Goal: Task Accomplishment & Management: Manage account settings

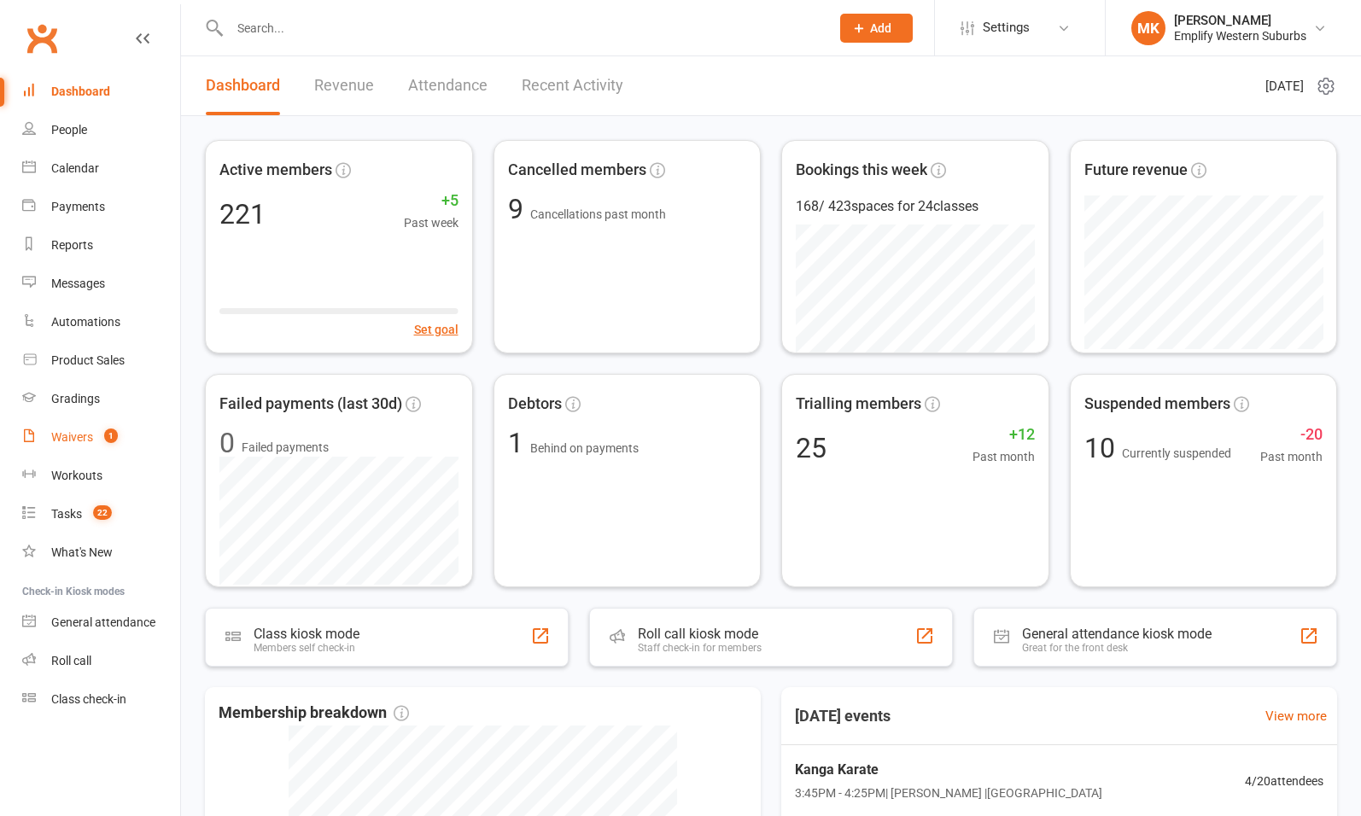
click at [93, 437] on link "Waivers 1" at bounding box center [101, 437] width 158 height 38
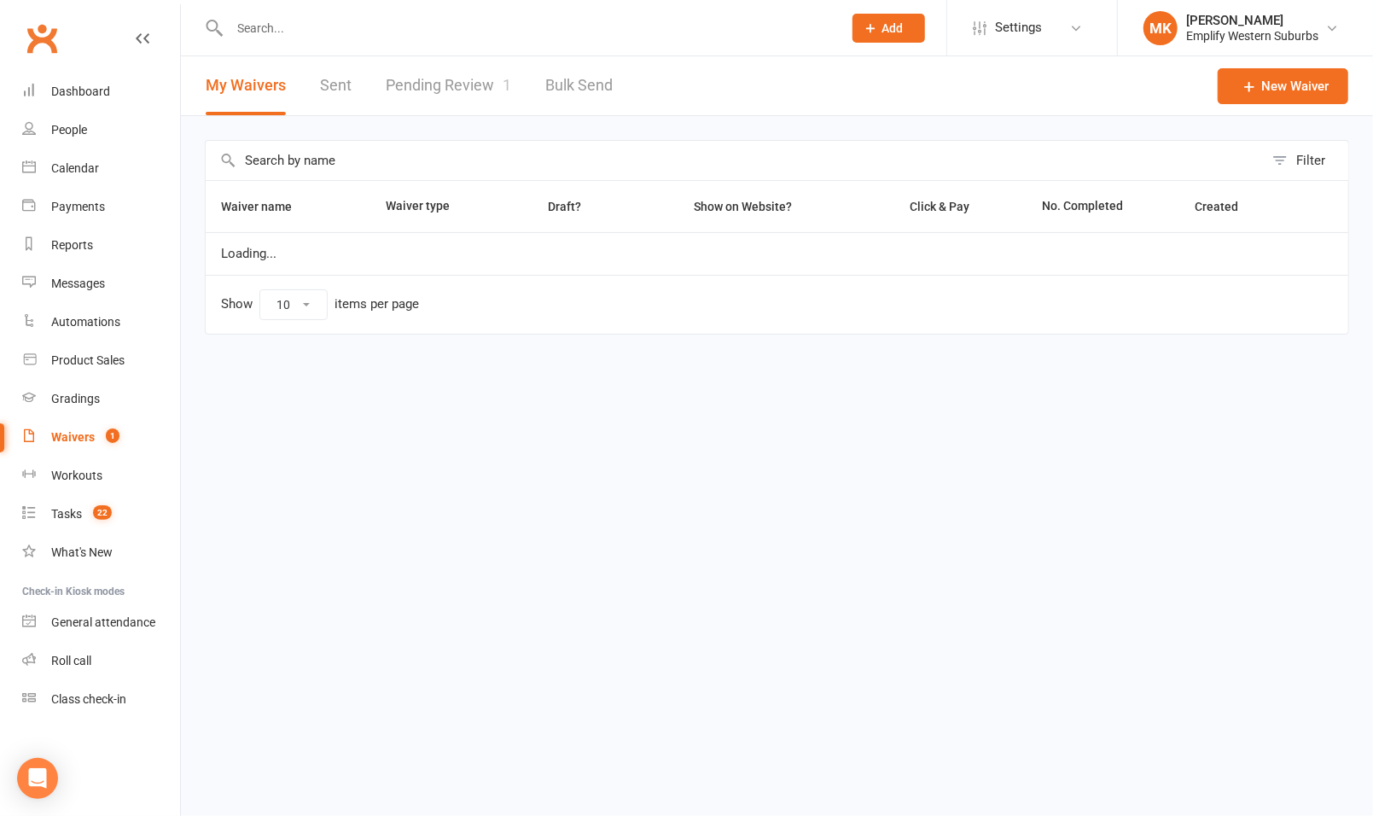
click at [453, 85] on link "Pending Review 1" at bounding box center [448, 85] width 125 height 59
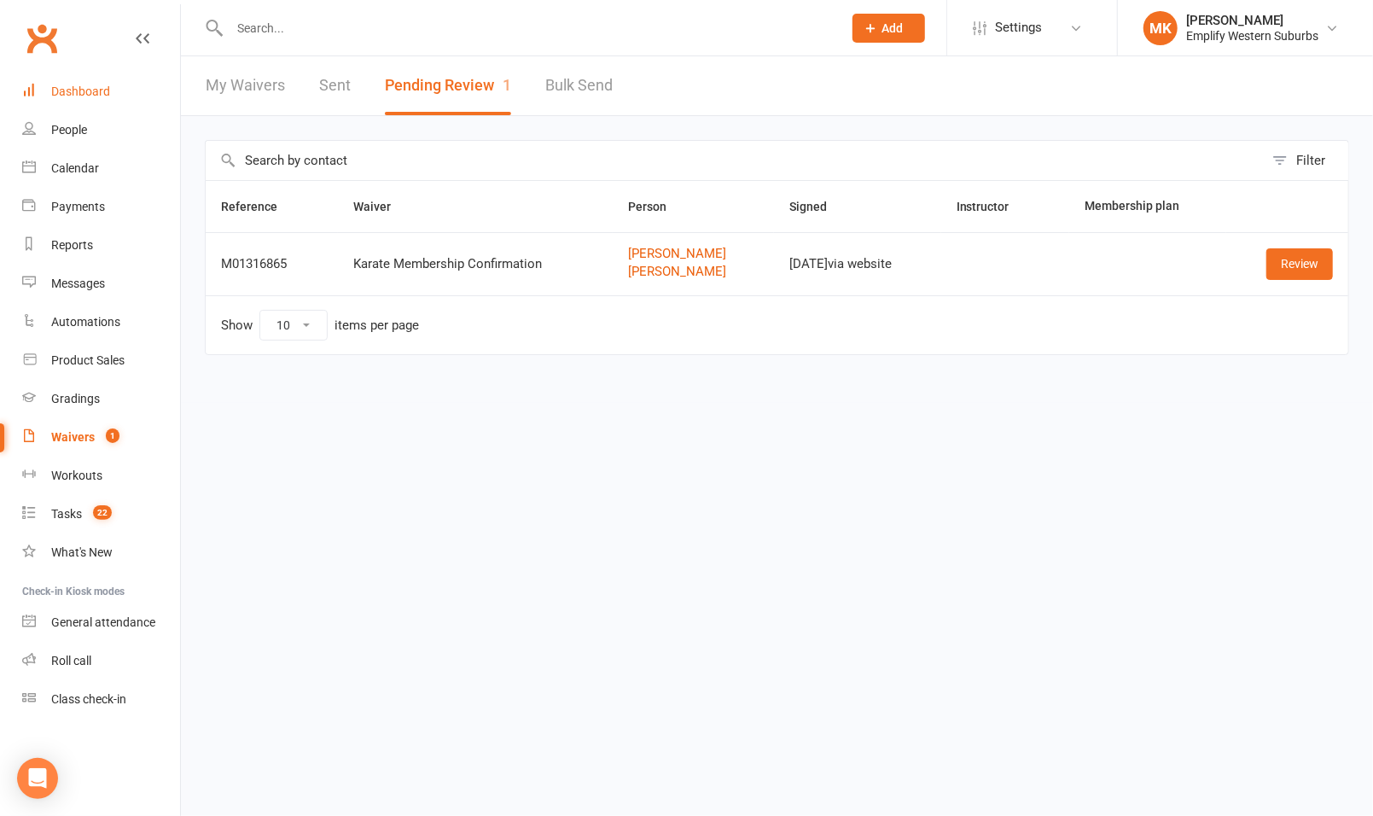
click at [103, 94] on div "Dashboard" at bounding box center [80, 92] width 59 height 14
